Goal: Task Accomplishment & Management: Complete application form

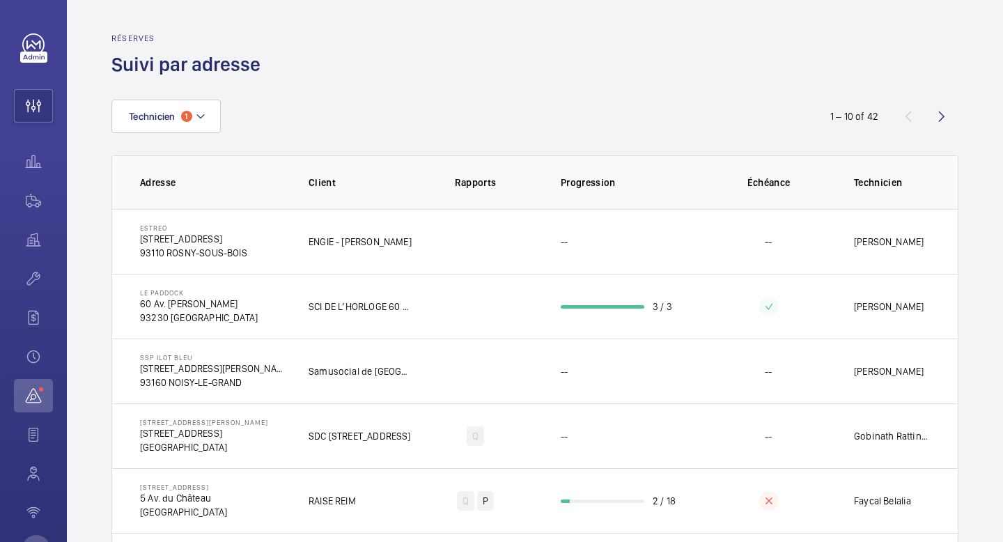
scroll to position [54, 0]
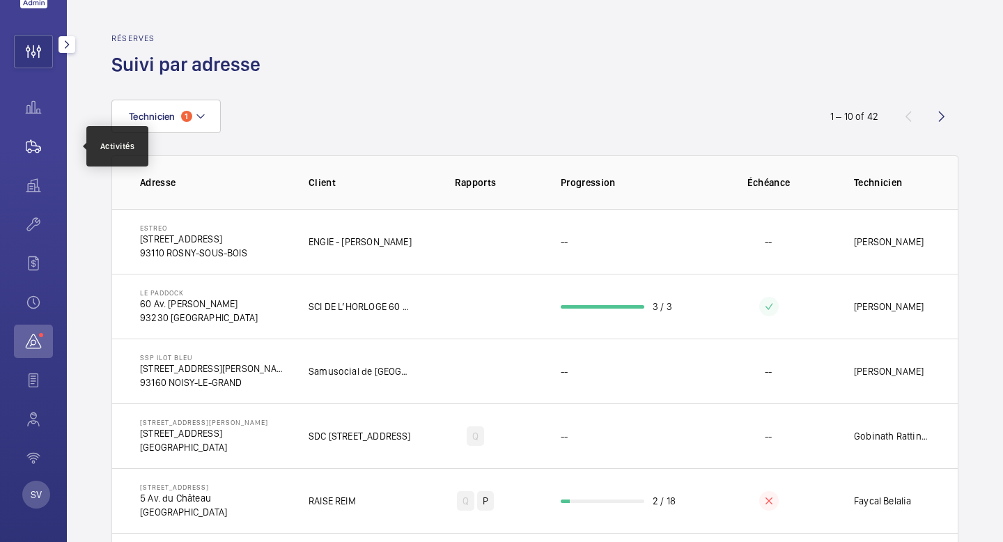
click at [45, 140] on wm-front-icon-button at bounding box center [33, 146] width 39 height 33
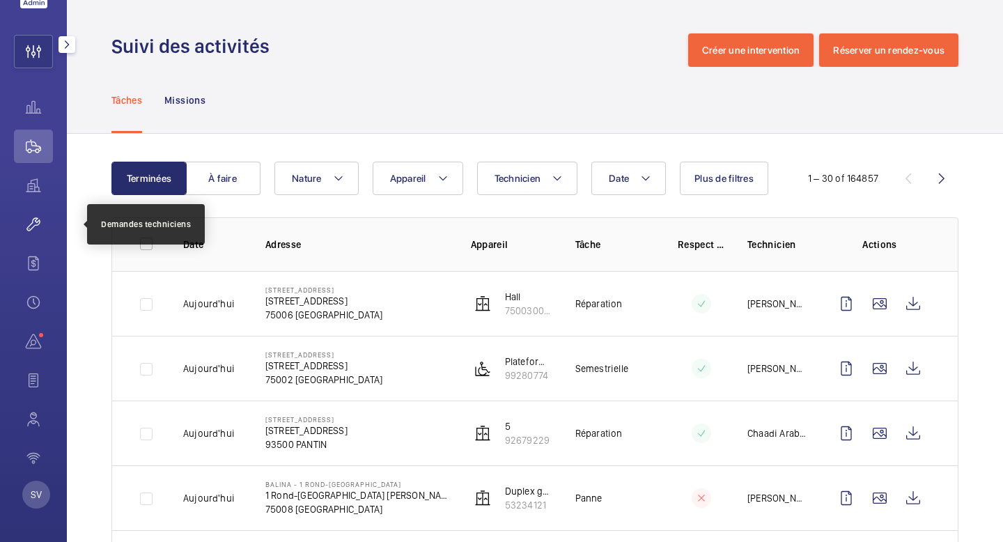
click at [45, 236] on wm-front-icon-button at bounding box center [33, 224] width 39 height 33
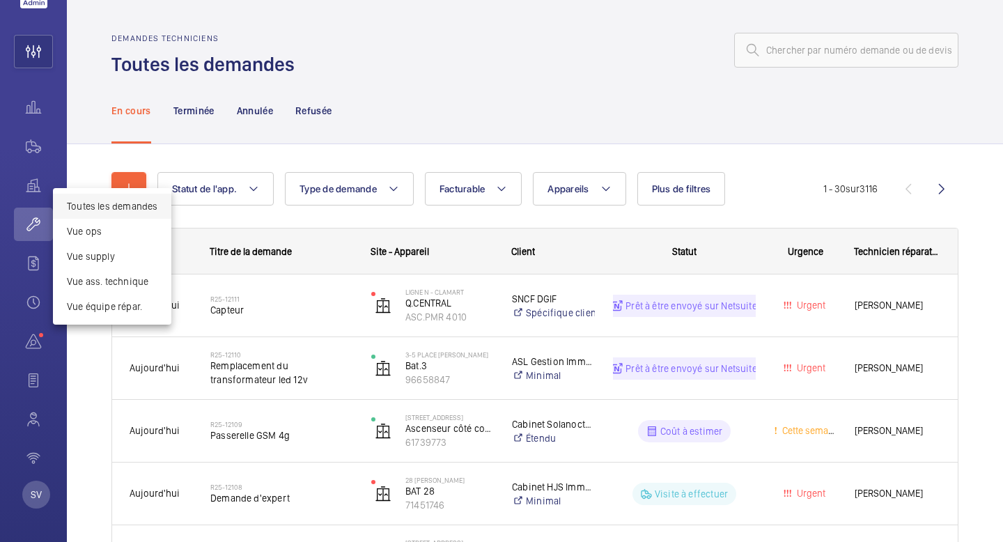
click at [125, 179] on div at bounding box center [501, 271] width 1003 height 542
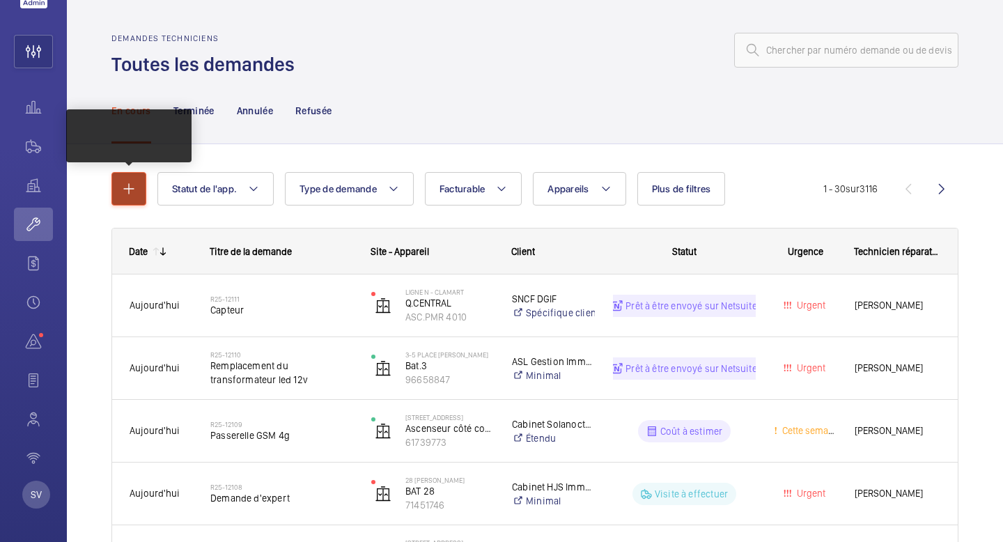
click at [133, 196] on mat-icon "button" at bounding box center [129, 188] width 17 height 17
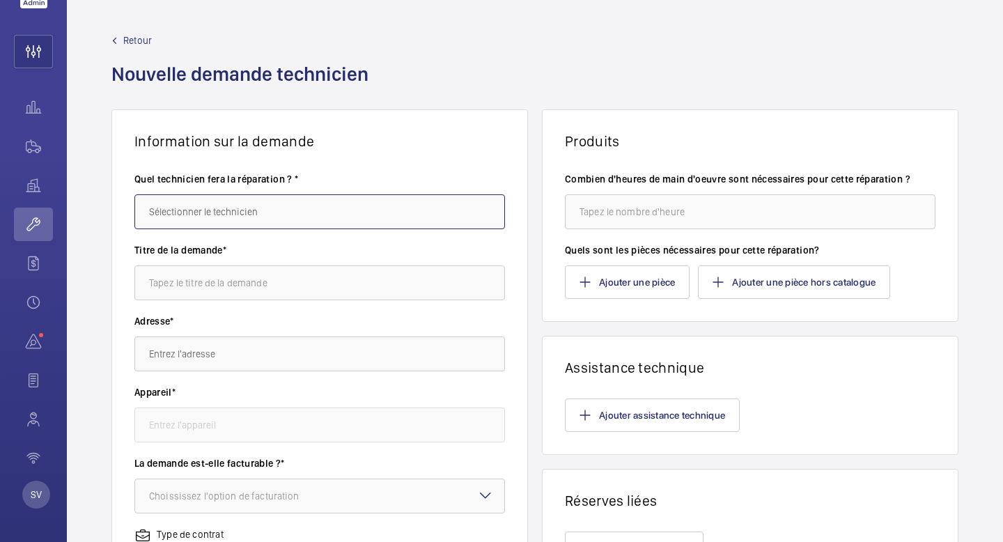
click at [180, 219] on input "text" at bounding box center [319, 211] width 371 height 35
type input "[PERSON_NAME]"
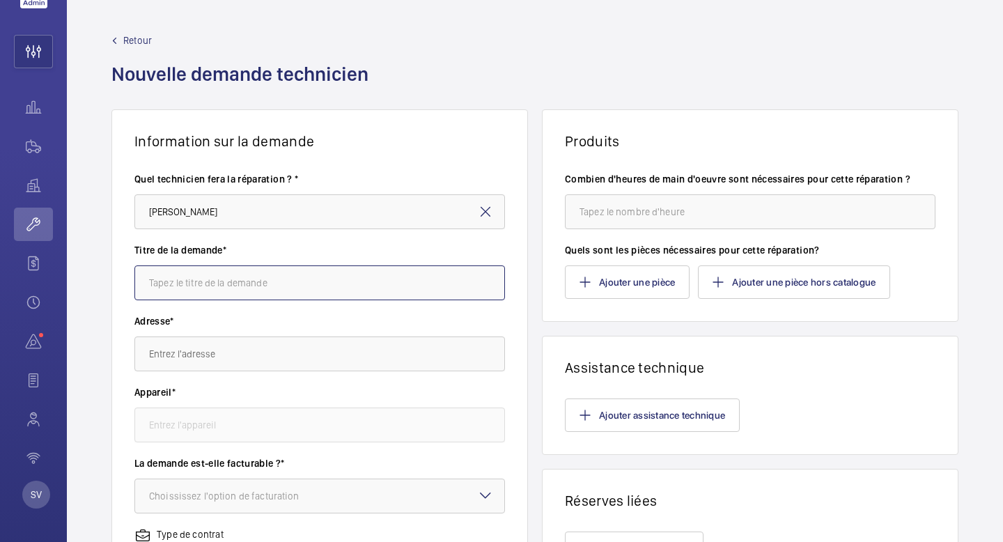
click at [160, 271] on input "text" at bounding box center [319, 282] width 371 height 35
type input "r"
type input "PADDOCK - ETME"
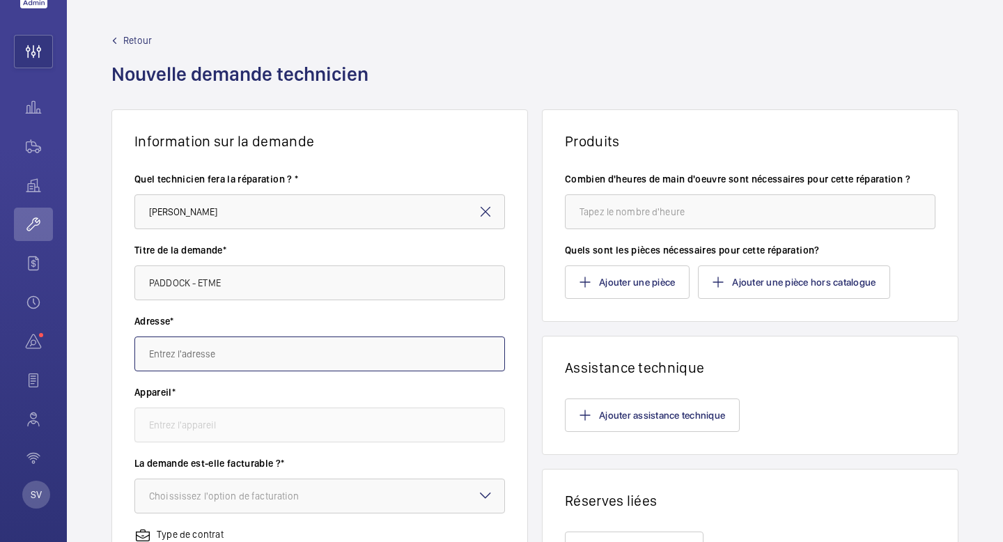
click at [183, 350] on input "text" at bounding box center [319, 353] width 371 height 35
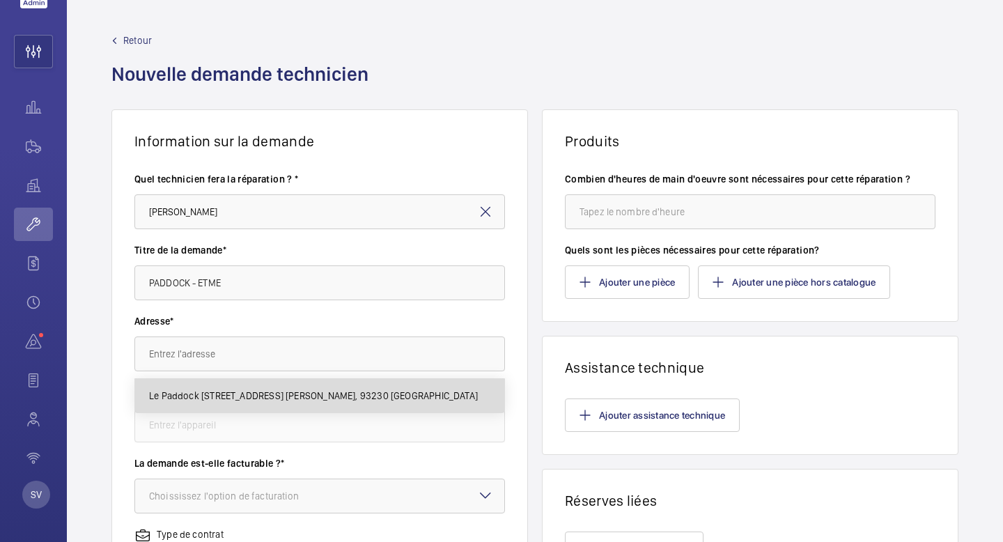
click at [192, 394] on span "Le Paddock [STREET_ADDRESS] [PERSON_NAME], 93230 [GEOGRAPHIC_DATA]" at bounding box center [313, 396] width 329 height 14
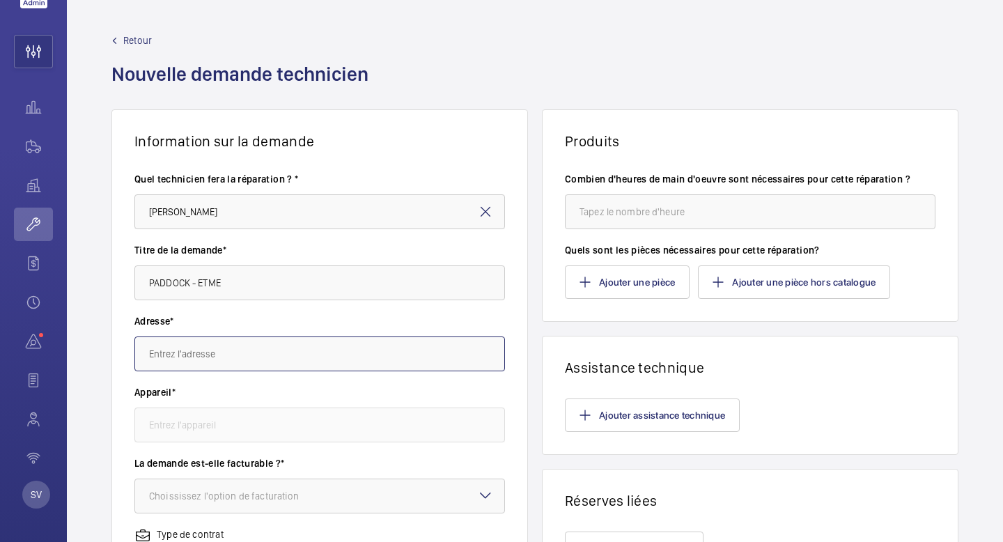
type input "Le Paddock [STREET_ADDRESS] [PERSON_NAME], 93230 [GEOGRAPHIC_DATA]"
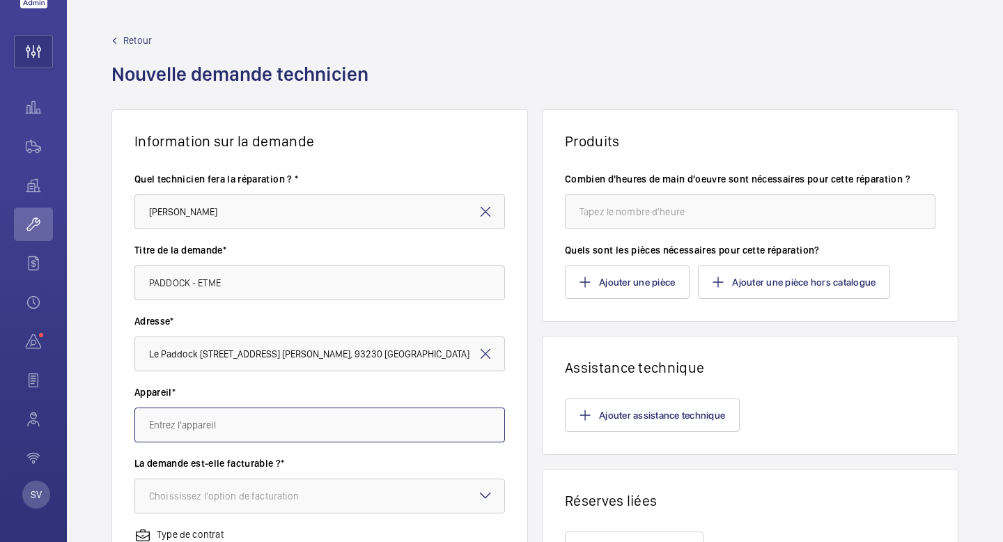
click at [193, 435] on input "text" at bounding box center [319, 425] width 371 height 35
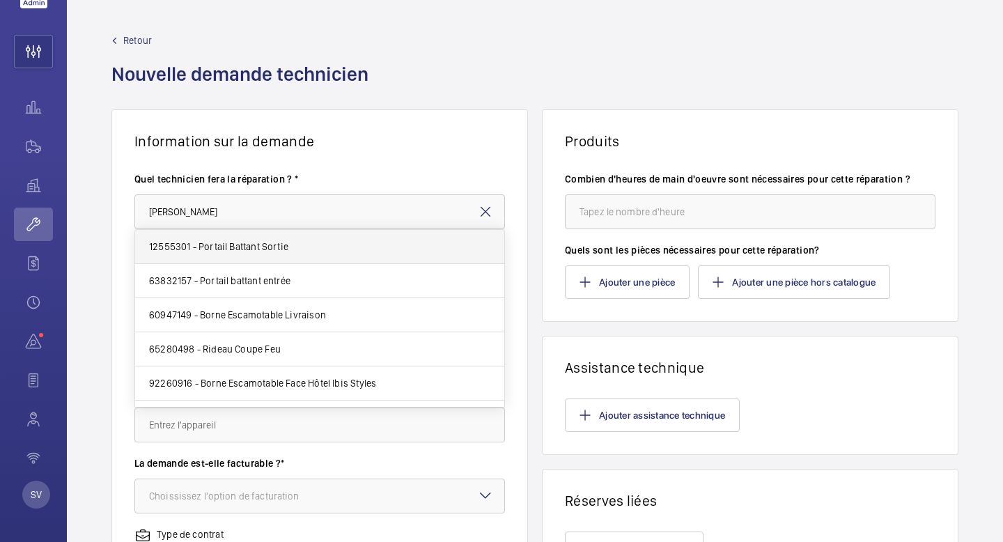
click at [295, 243] on mat-option "12555301 - Portail Battant Sortie" at bounding box center [319, 247] width 369 height 34
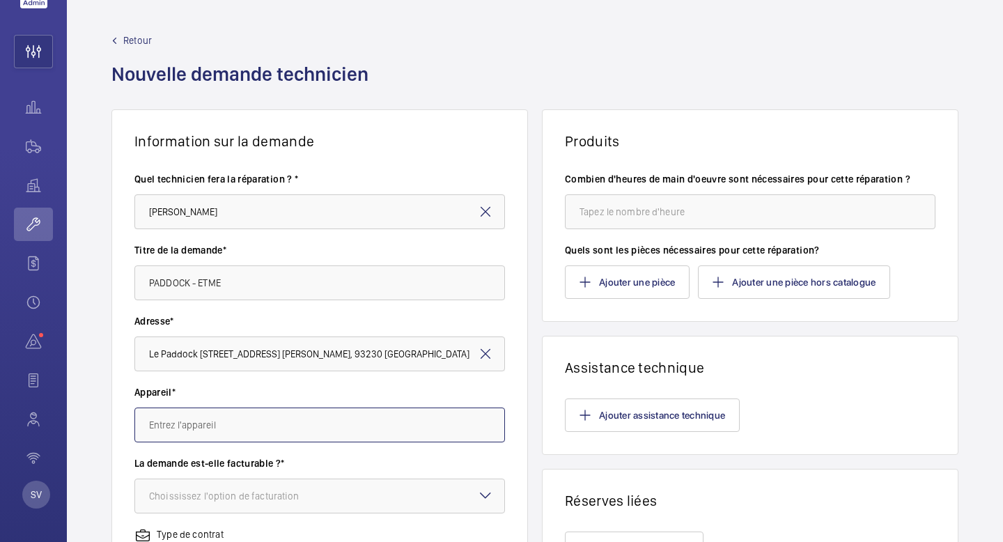
type input "12555301 - Portail Battant Sortie"
click at [218, 492] on div "Choississez l'option de facturation" at bounding box center [241, 496] width 185 height 14
click at [227, 494] on div "Choississez l'option de facturation" at bounding box center [241, 496] width 185 height 14
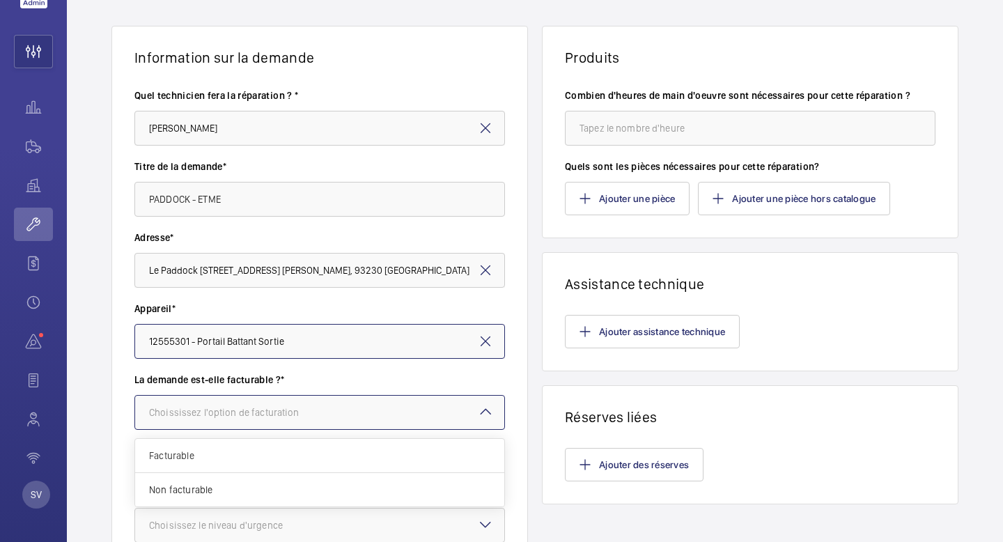
scroll to position [96, 0]
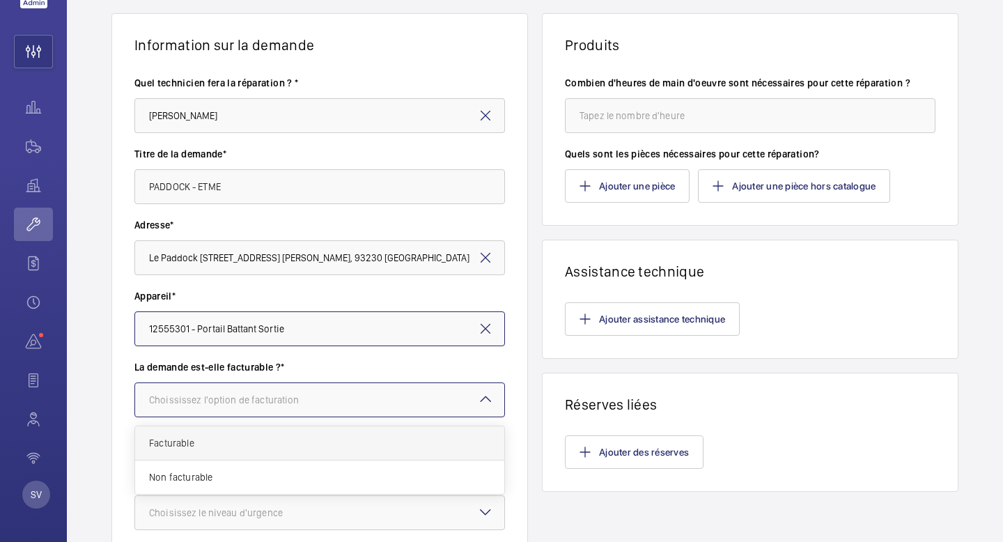
click at [254, 444] on span "Facturable" at bounding box center [319, 443] width 341 height 14
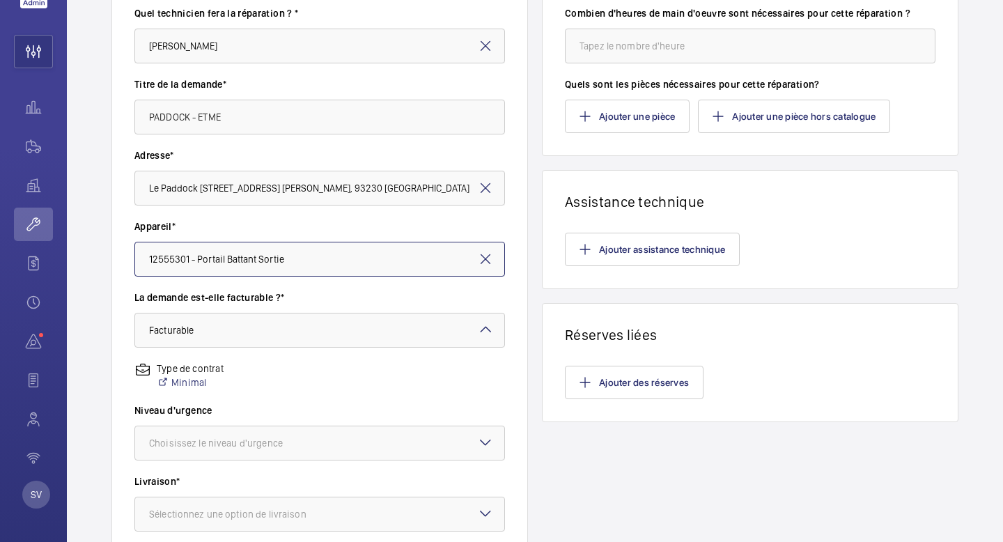
scroll to position [192, 0]
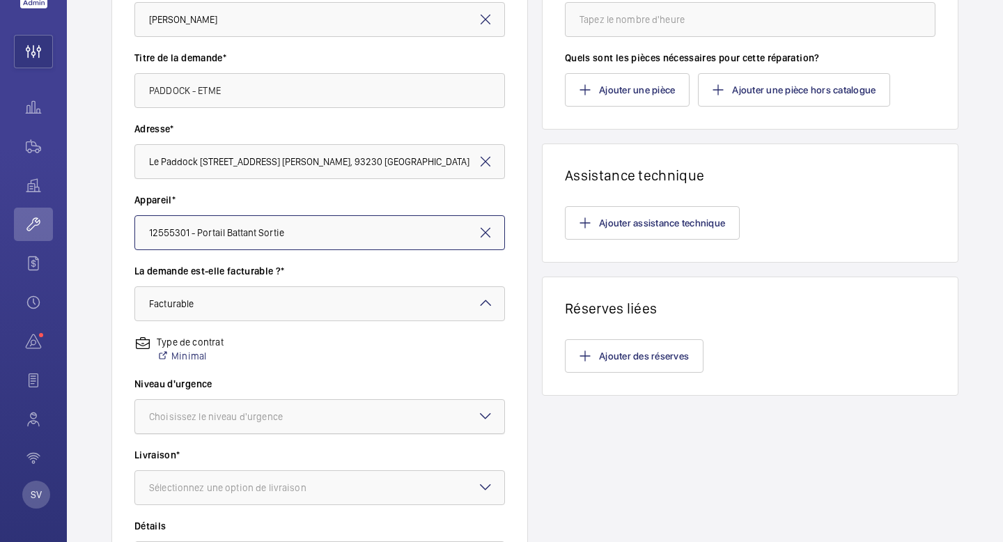
click at [277, 407] on div at bounding box center [319, 416] width 369 height 33
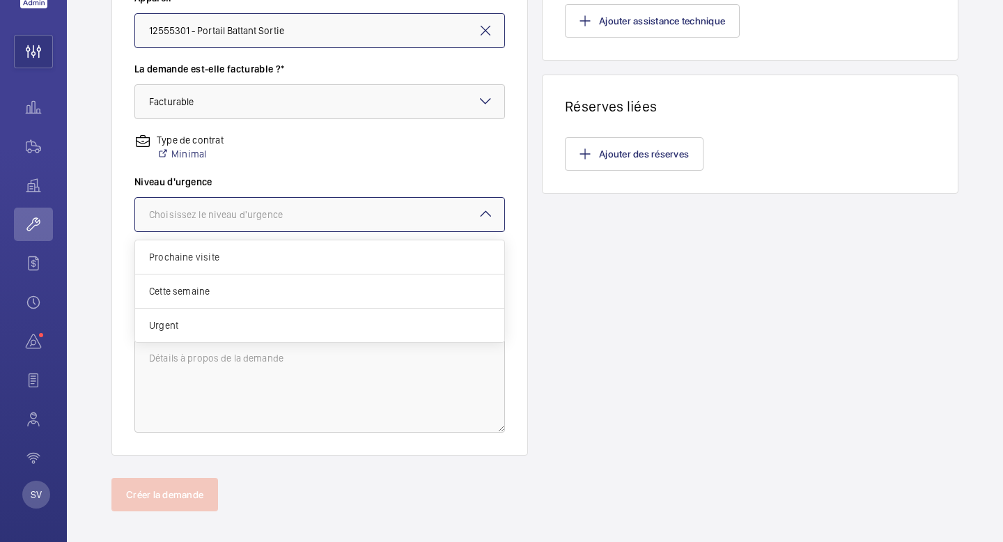
scroll to position [396, 0]
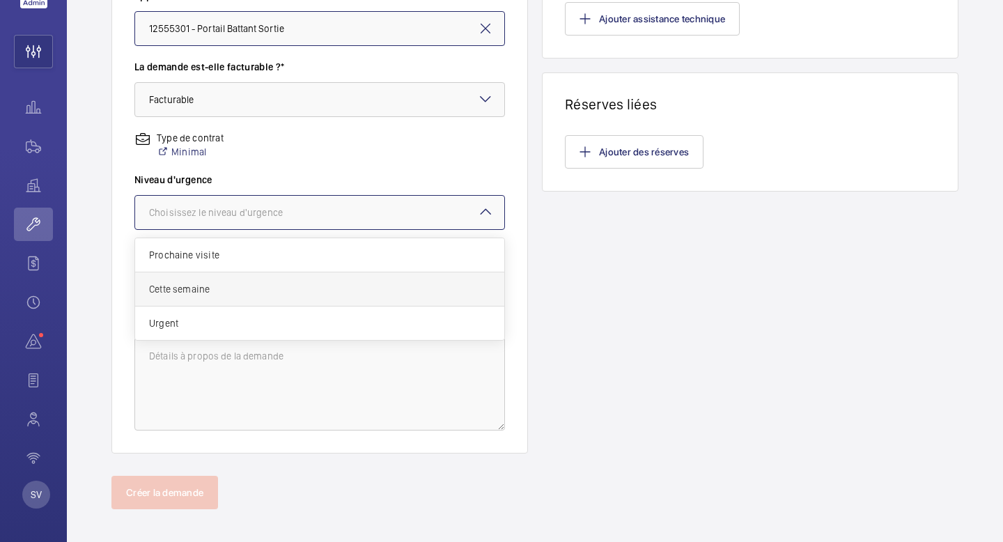
click at [304, 288] on span "Cette semaine" at bounding box center [319, 289] width 341 height 14
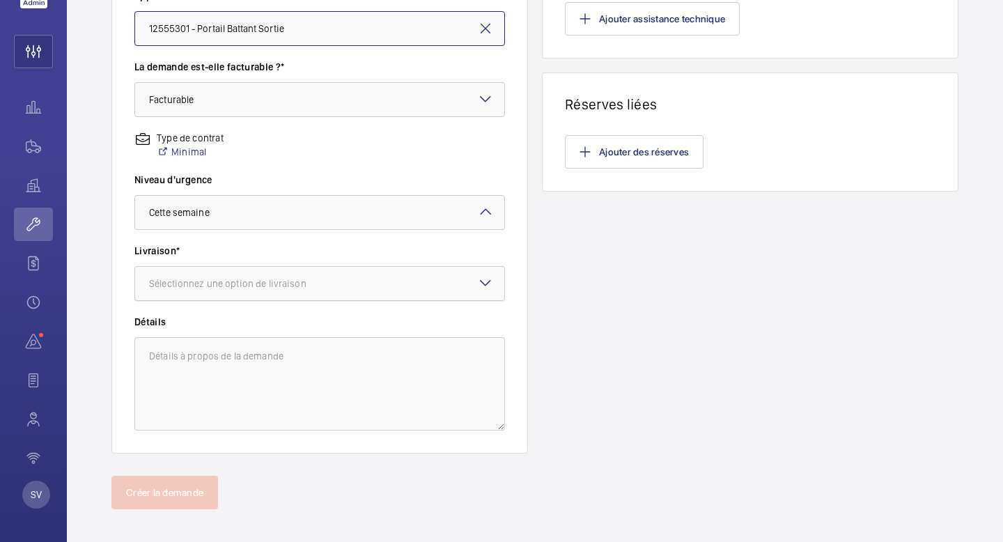
click at [300, 292] on div at bounding box center [319, 283] width 369 height 33
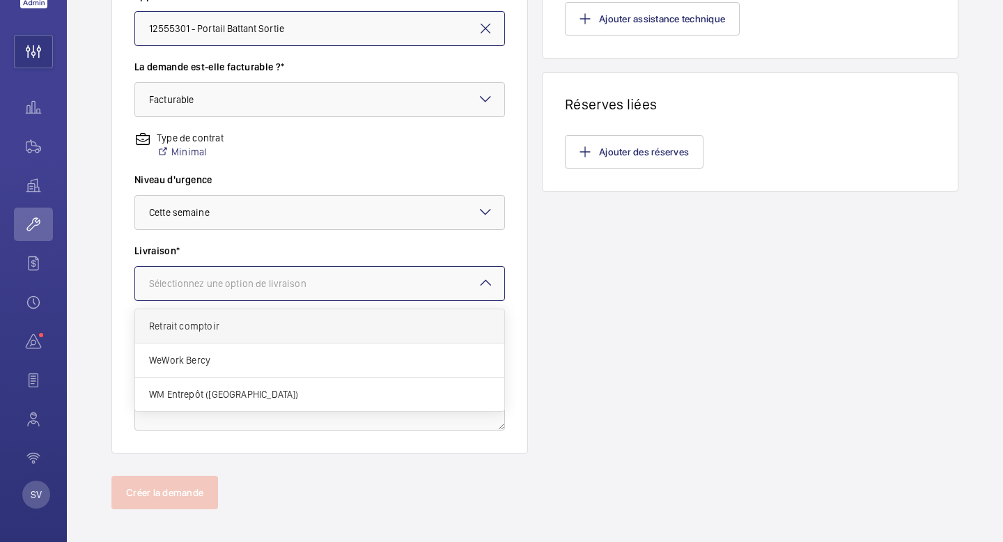
click at [289, 323] on span "Retrait comptoir" at bounding box center [319, 326] width 341 height 14
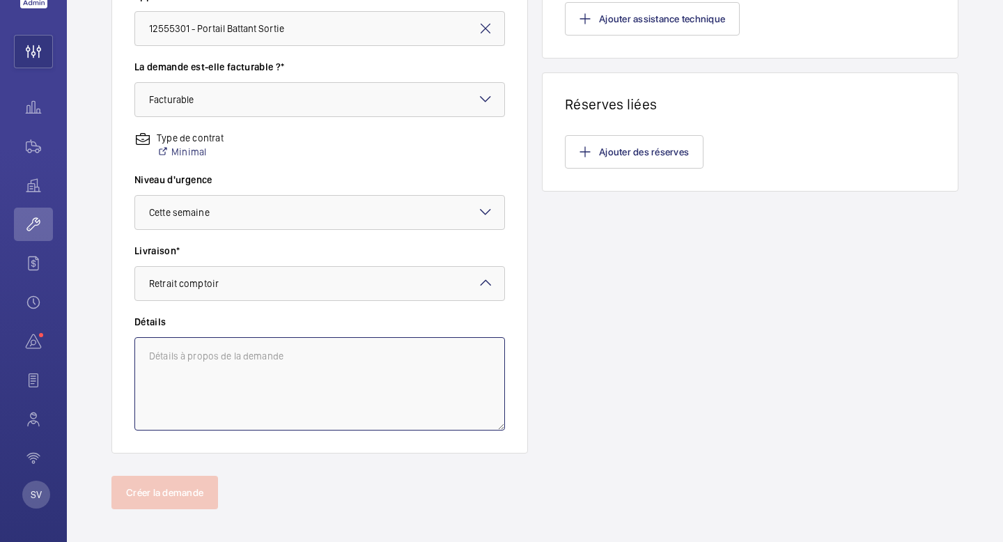
click at [283, 341] on textarea at bounding box center [319, 383] width 371 height 93
